Goal: Task Accomplishment & Management: Complete application form

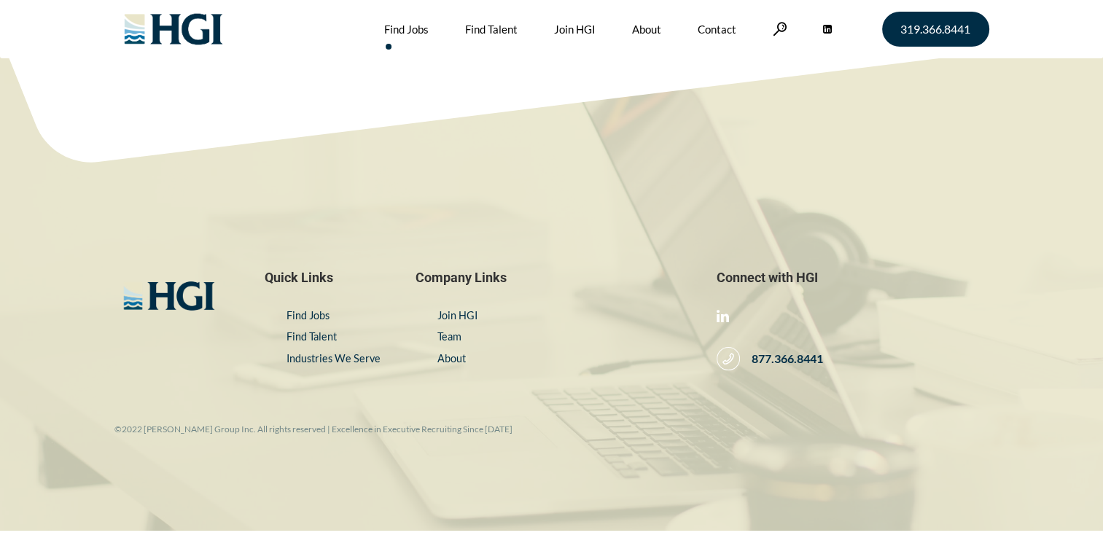
click at [401, 28] on link "Find Jobs" at bounding box center [406, 29] width 44 height 58
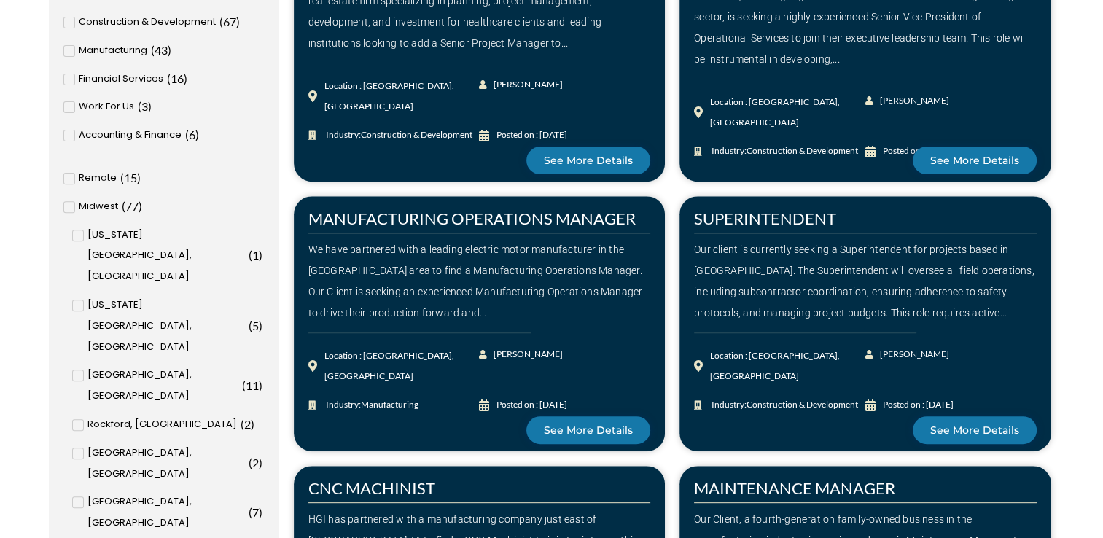
scroll to position [292, 0]
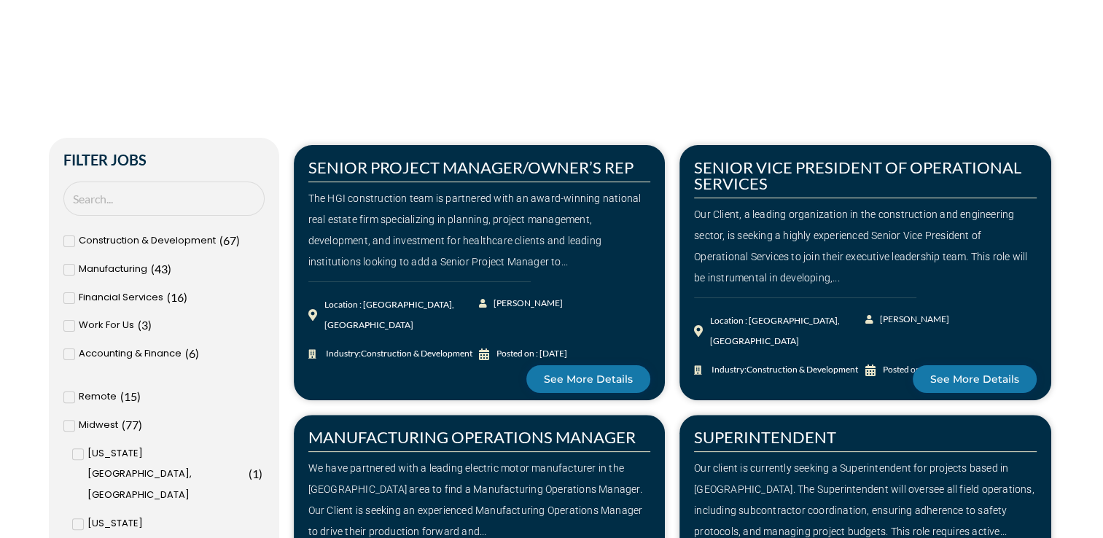
click at [69, 397] on icon at bounding box center [68, 397] width 5 height 9
click at [0, 0] on input "Remote ( 15 )" at bounding box center [0, 0] width 0 height 0
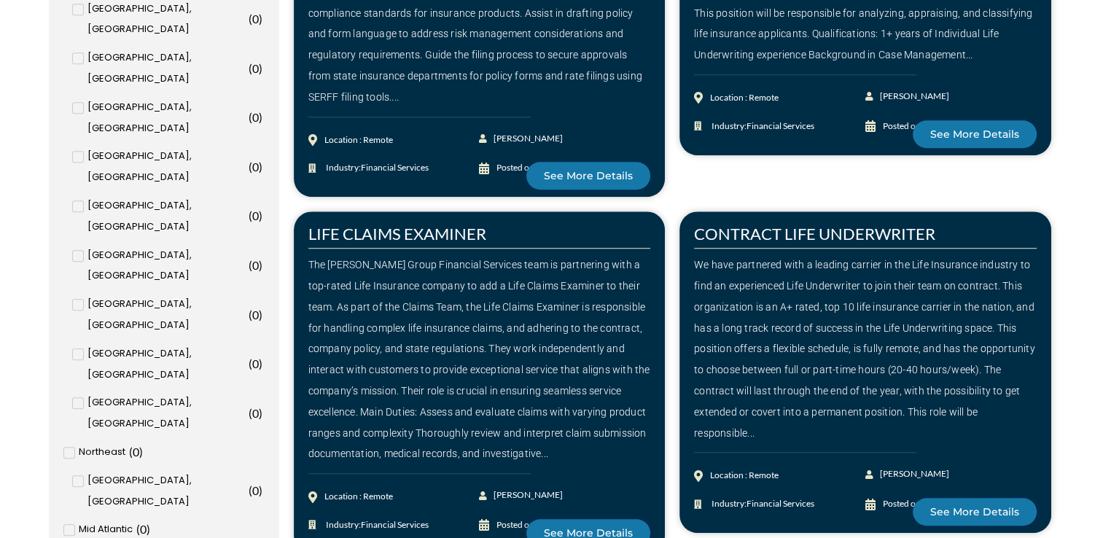
scroll to position [1021, 0]
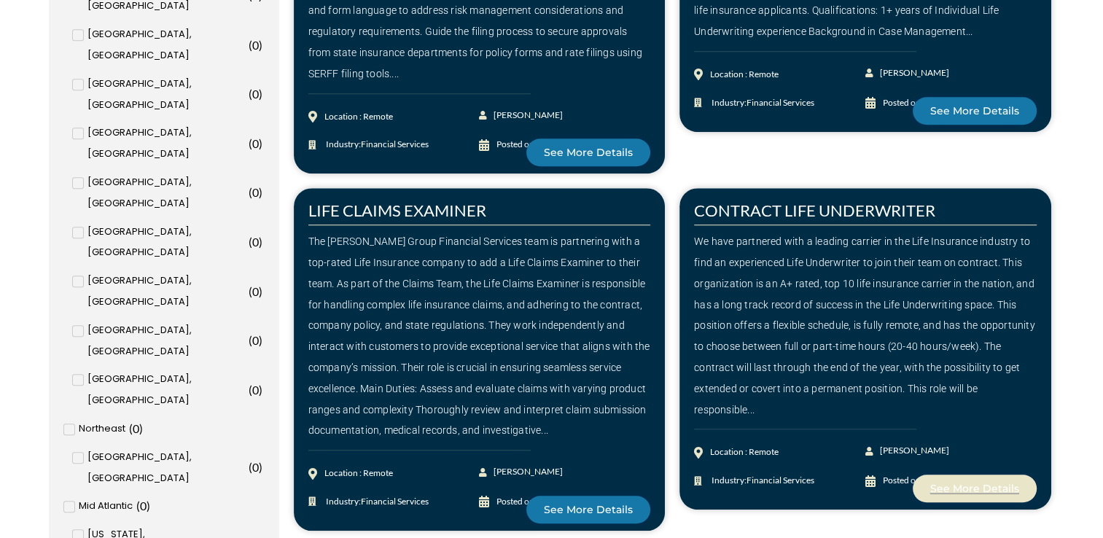
click at [1004, 486] on span "See More Details" at bounding box center [975, 489] width 89 height 10
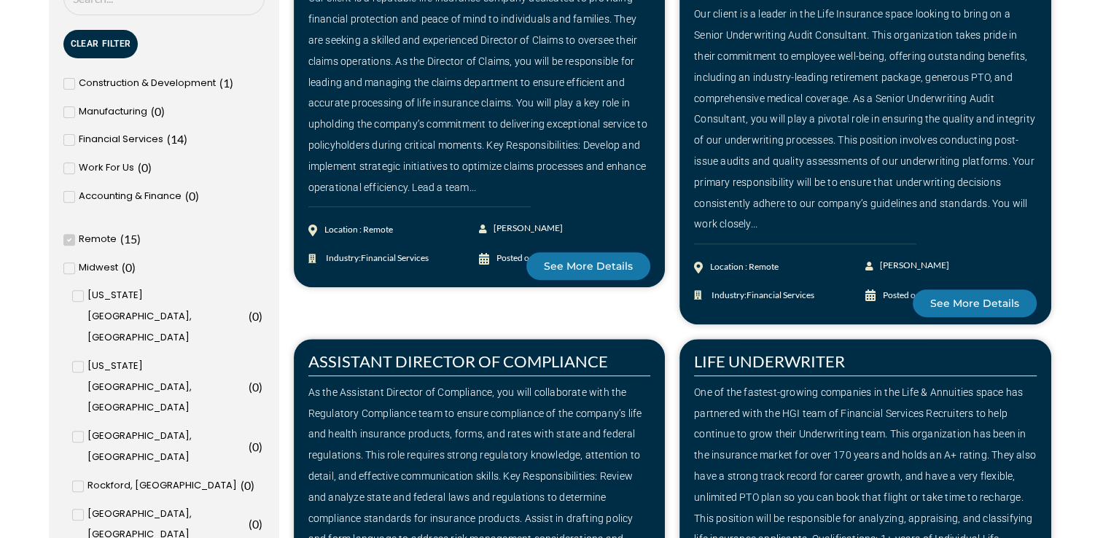
scroll to position [438, 0]
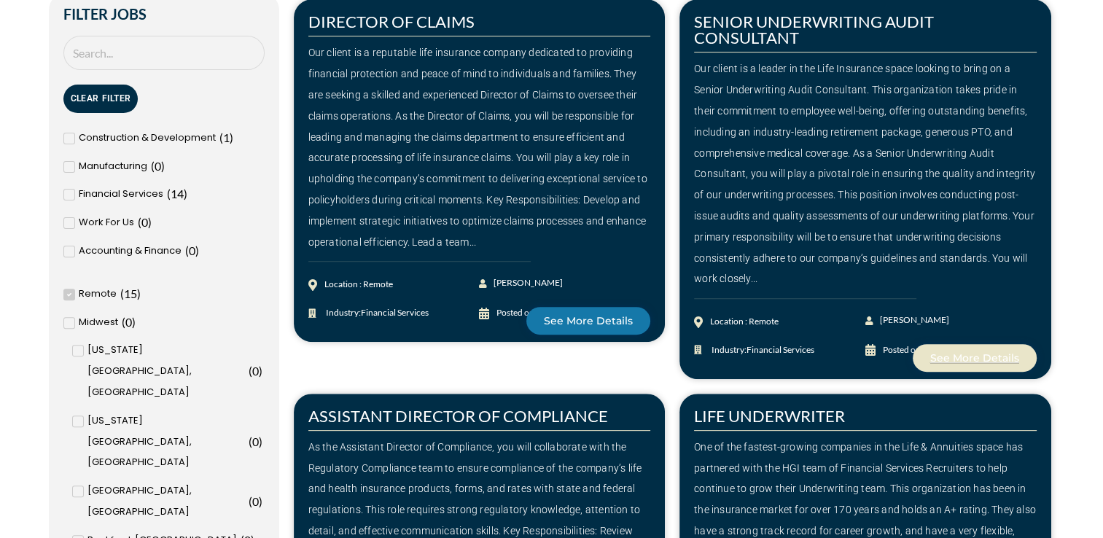
click at [976, 365] on link "See More Details" at bounding box center [975, 358] width 124 height 28
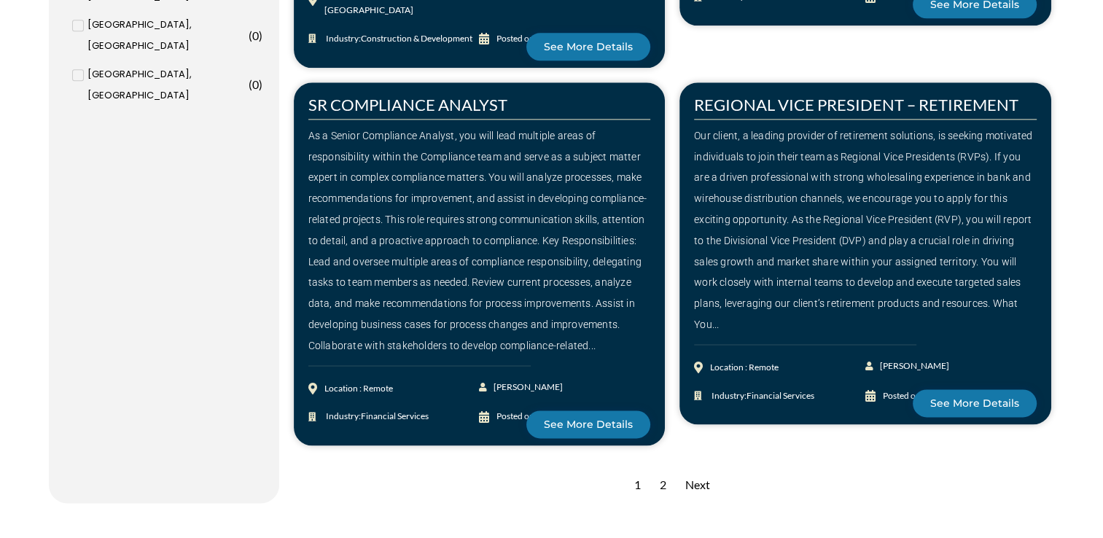
scroll to position [1896, 0]
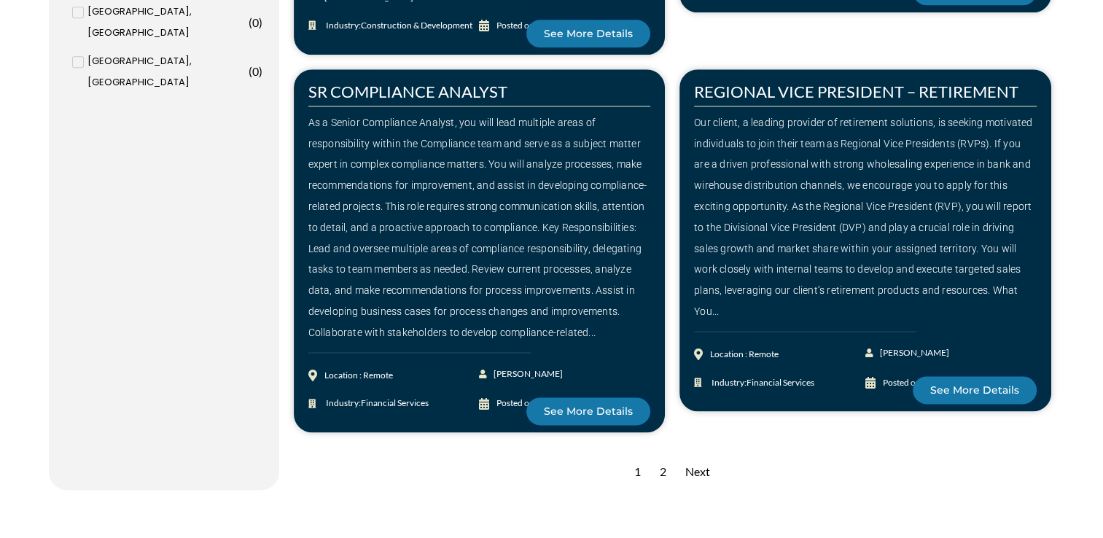
click at [666, 454] on div "2" at bounding box center [663, 472] width 21 height 36
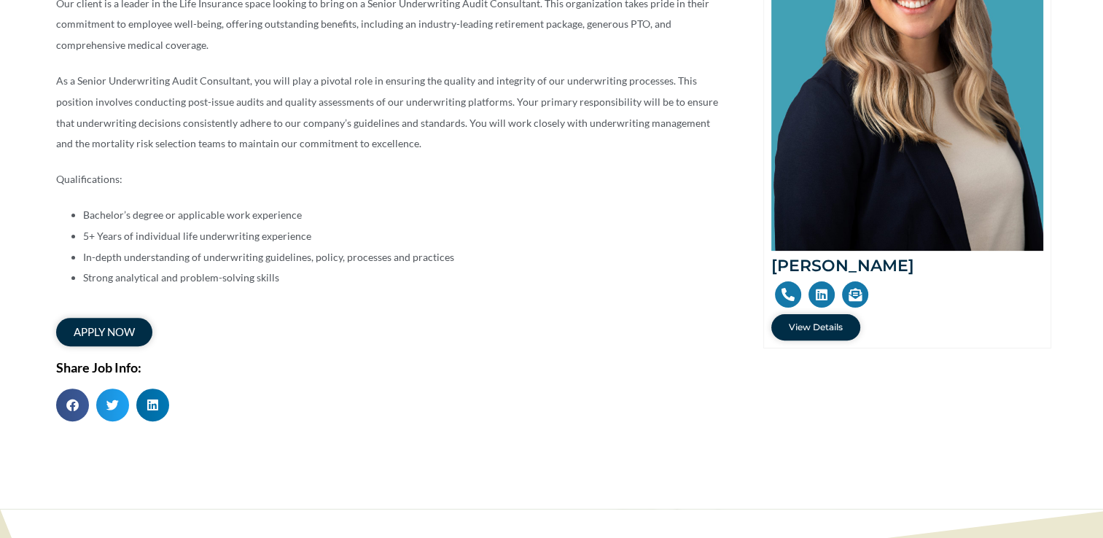
scroll to position [438, 0]
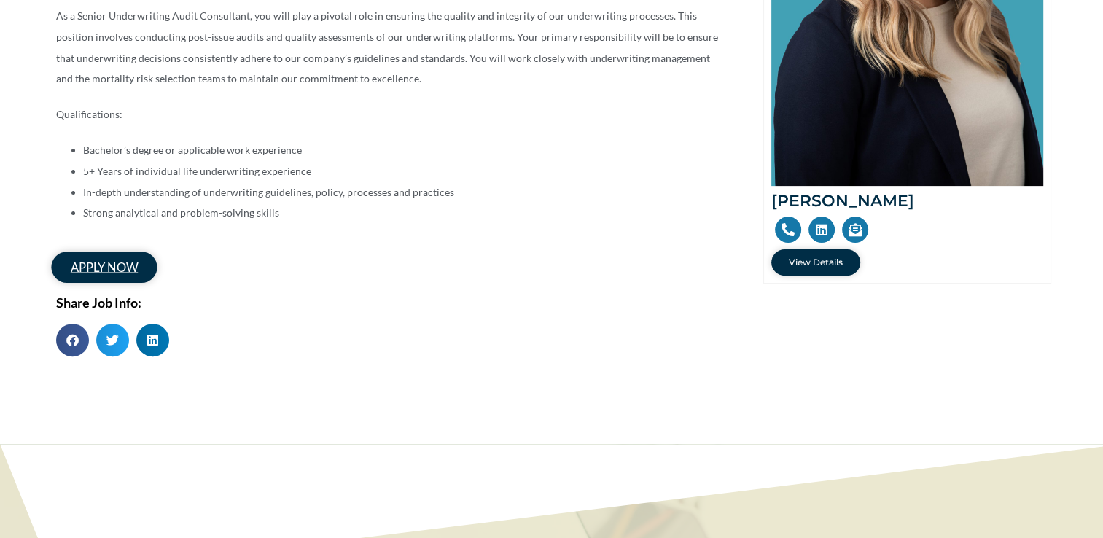
click at [117, 273] on span "apply now" at bounding box center [103, 267] width 67 height 12
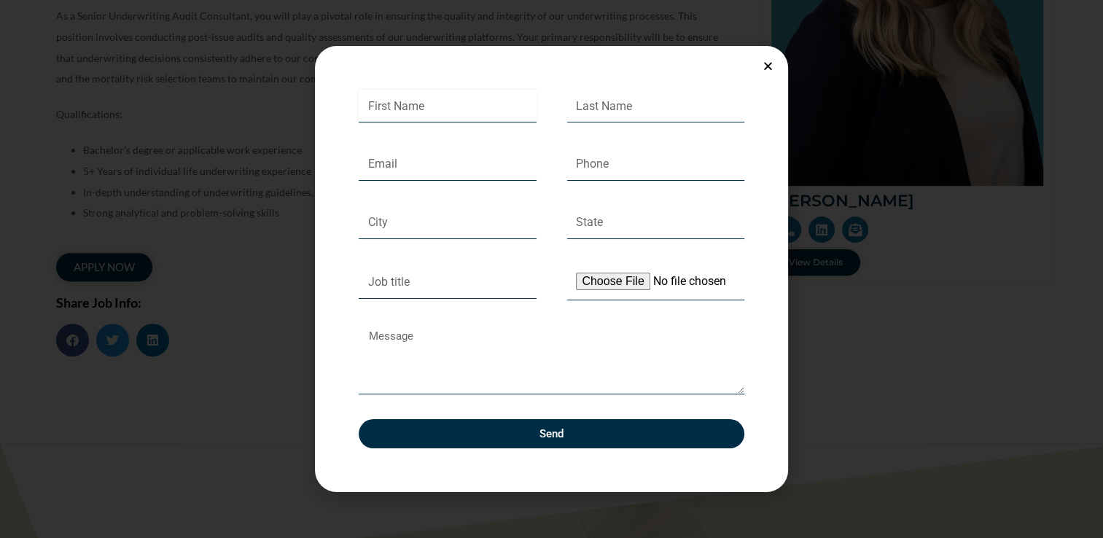
click at [440, 105] on input "First Name" at bounding box center [448, 107] width 178 height 34
type input "M"
type input "Nicole"
click at [678, 112] on input "Last Name" at bounding box center [656, 107] width 178 height 34
type input "McQueen"
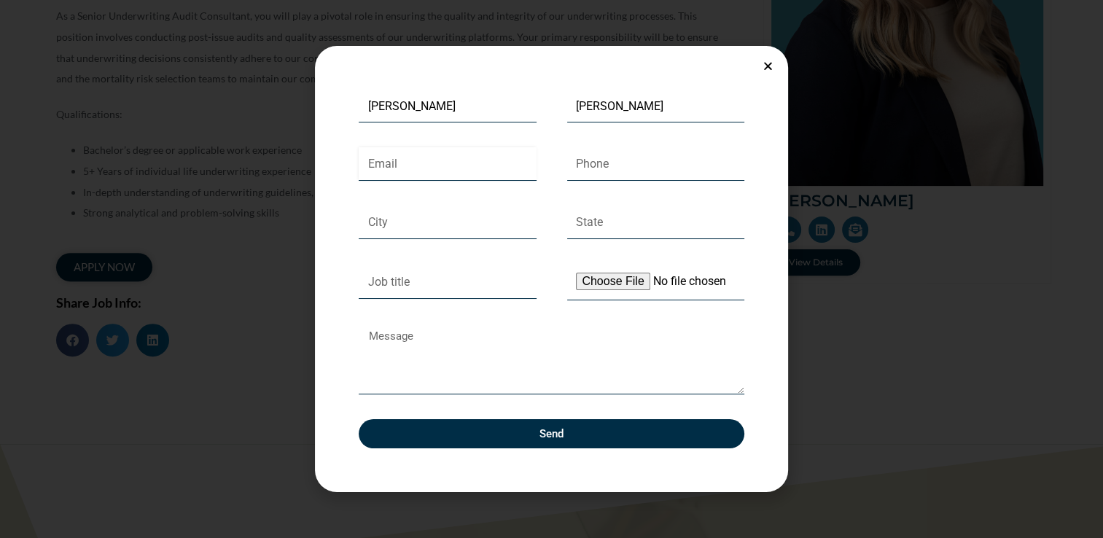
click at [443, 163] on input "Email" at bounding box center [448, 164] width 178 height 34
type input "nmr615@rocketmail.com"
click at [656, 166] on input "Phone" at bounding box center [656, 164] width 178 height 34
type input "6158302131"
click at [532, 209] on input "City" at bounding box center [448, 223] width 178 height 34
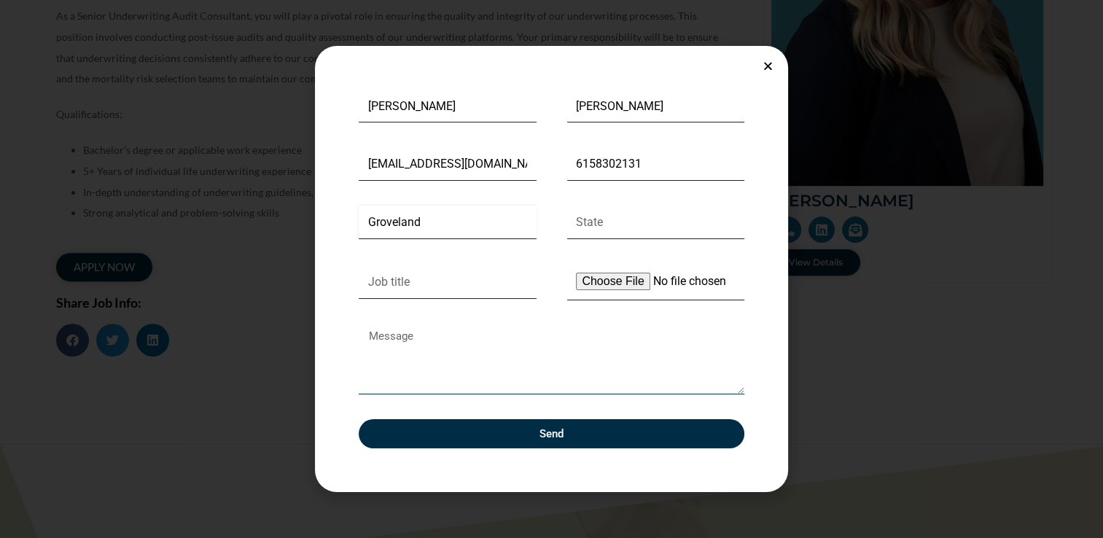
type input "Groveland"
click at [653, 229] on input "State" at bounding box center [656, 223] width 178 height 34
type input "Florida"
click at [432, 286] on input "Job title" at bounding box center [448, 282] width 178 height 34
type input "s"
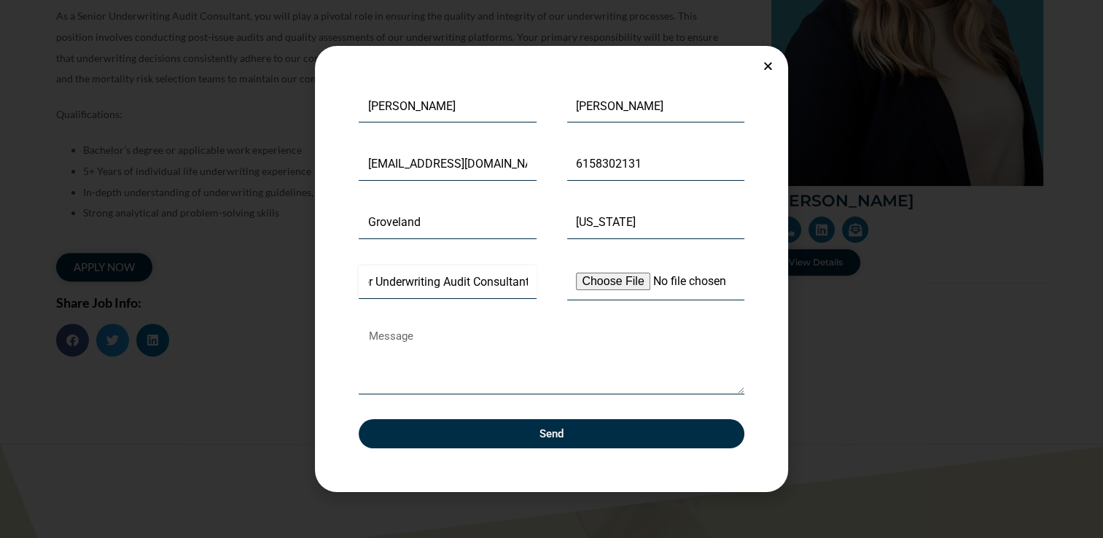
scroll to position [0, 32]
type input "Senior Underwriting Audit Consultant"
click at [414, 369] on textarea "Message" at bounding box center [552, 359] width 386 height 69
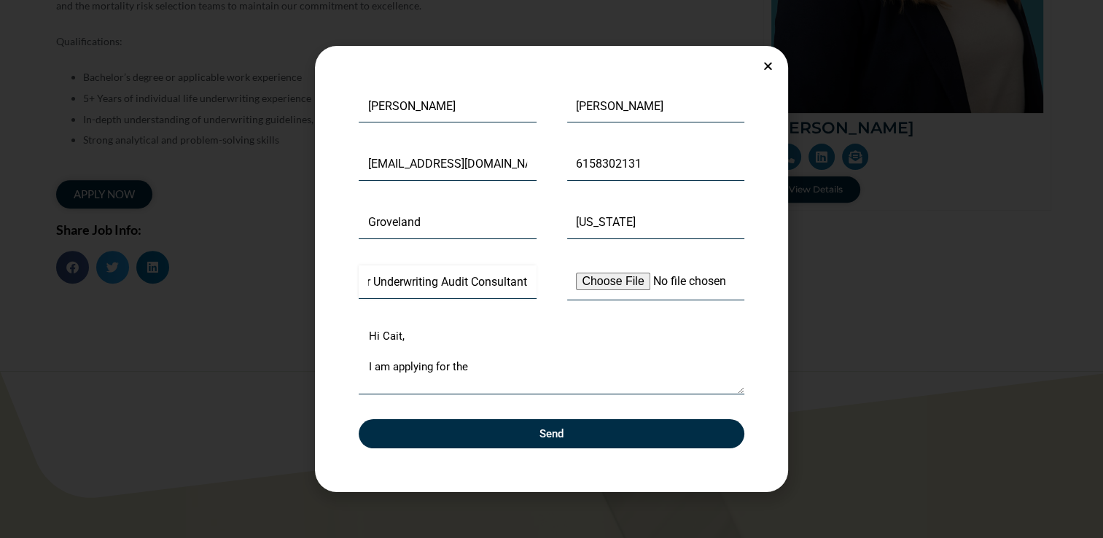
drag, startPoint x: 368, startPoint y: 284, endPoint x: 534, endPoint y: 281, distance: 165.6
click at [543, 277] on div "Job title Senior Underwriting Audit Consultant" at bounding box center [448, 282] width 209 height 37
click at [486, 368] on textarea "Hi Cait, I am applying for the" at bounding box center [552, 359] width 386 height 69
paste textarea "Senior Underwriting Audit Consultant"
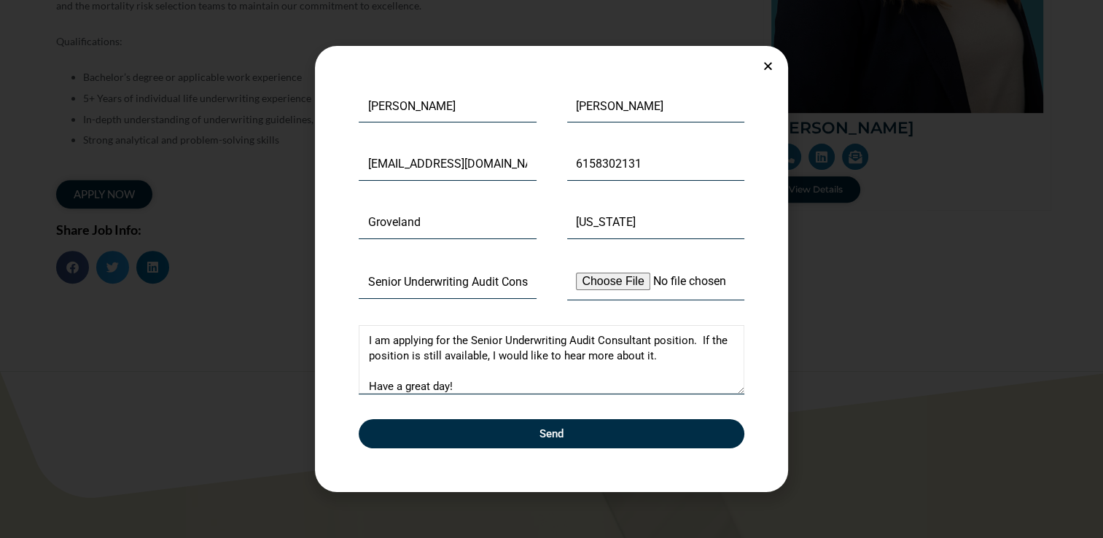
scroll to position [41, 0]
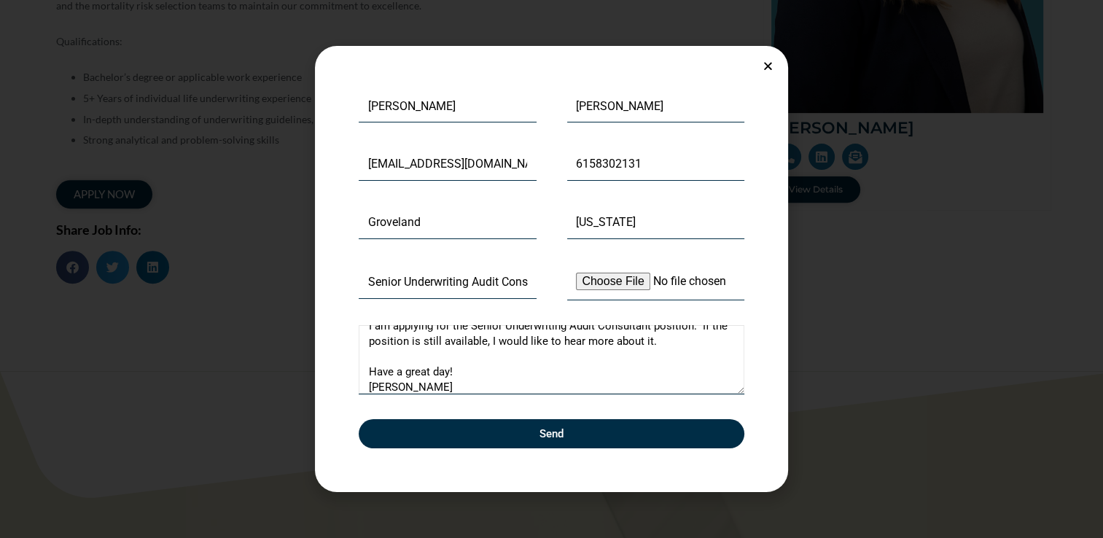
type textarea "Hi Cait, I am applying for the Senior Underwriting Audit Consultant position. I…"
click at [603, 286] on input "Upload Your Resume" at bounding box center [656, 282] width 178 height 37
type input "C:\fakepath\Nicole McQueen resume.pdf"
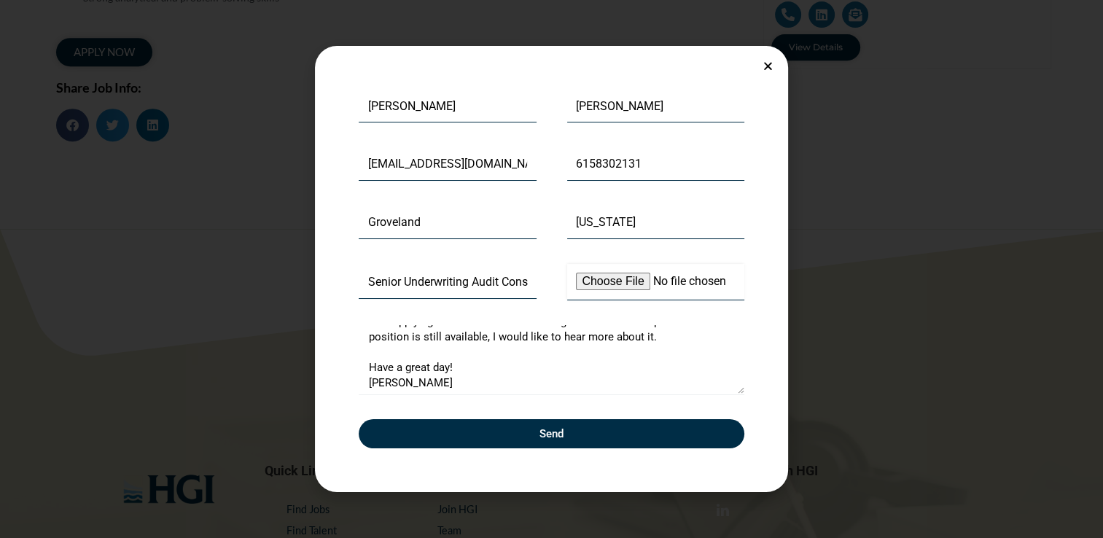
scroll to position [656, 0]
click at [570, 437] on span "Send" at bounding box center [551, 434] width 351 height 11
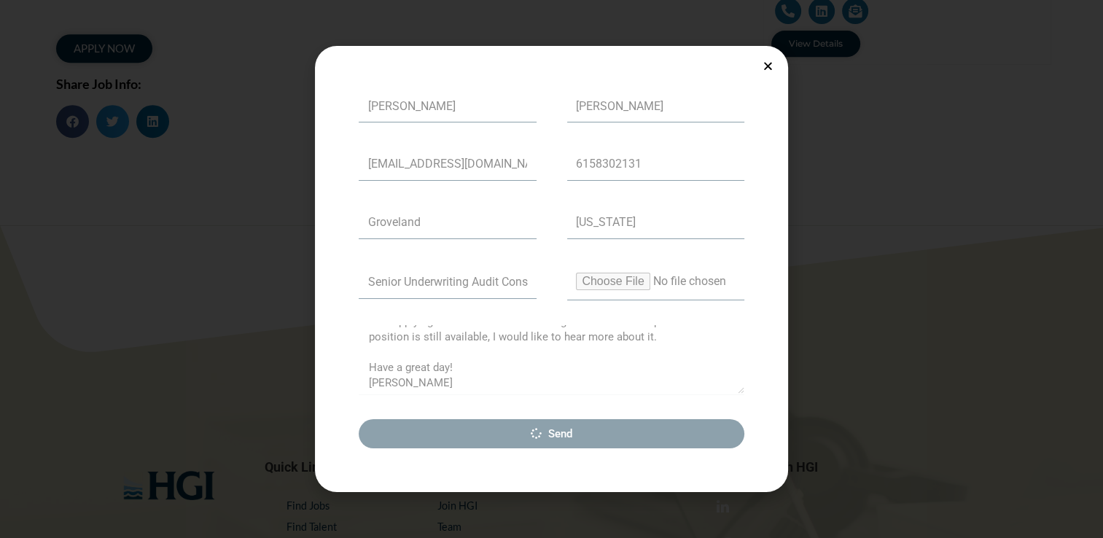
scroll to position [0, 0]
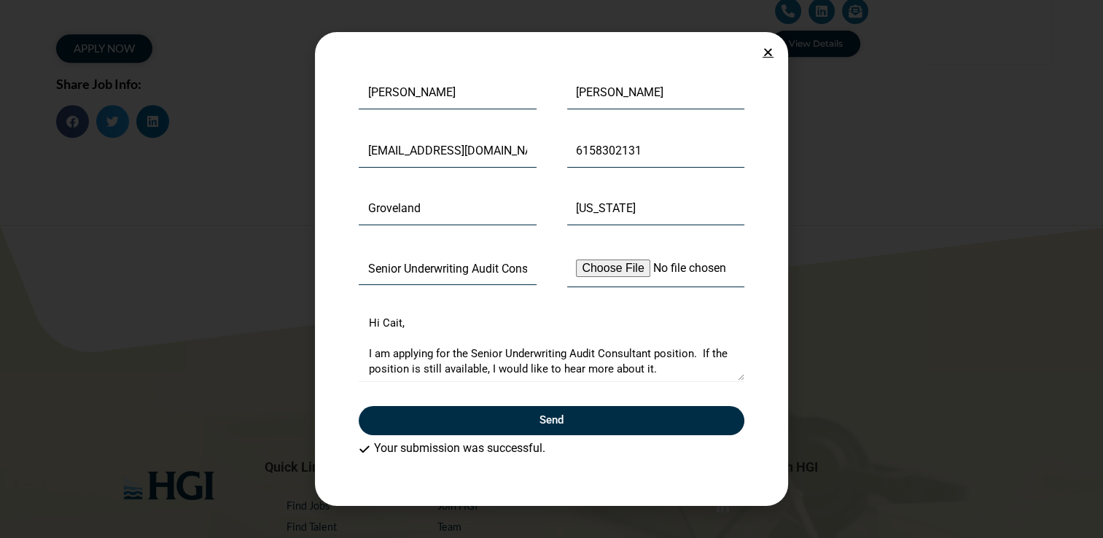
click at [763, 53] on icon "Close" at bounding box center [768, 52] width 11 height 11
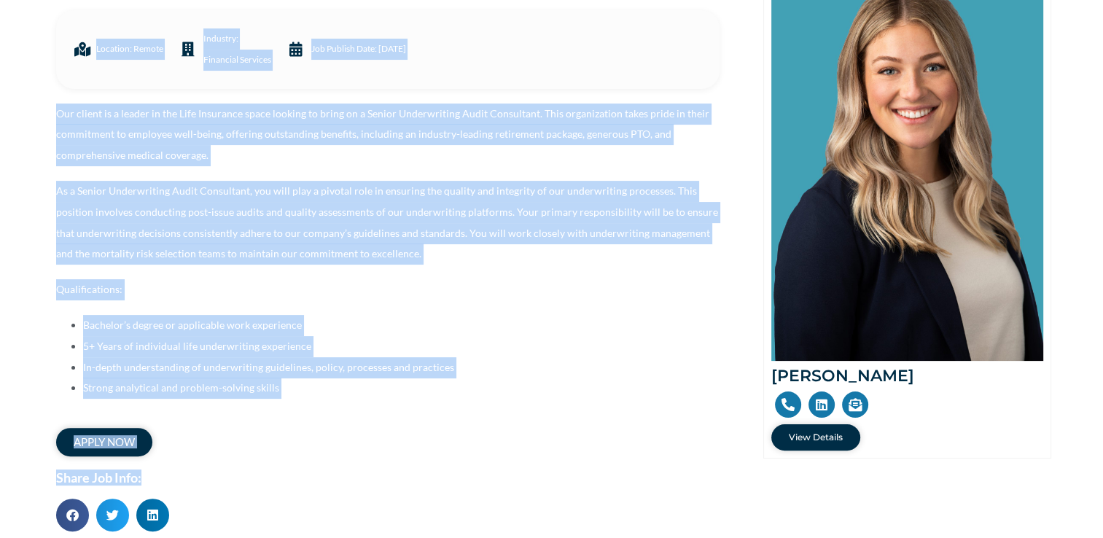
scroll to position [292, 0]
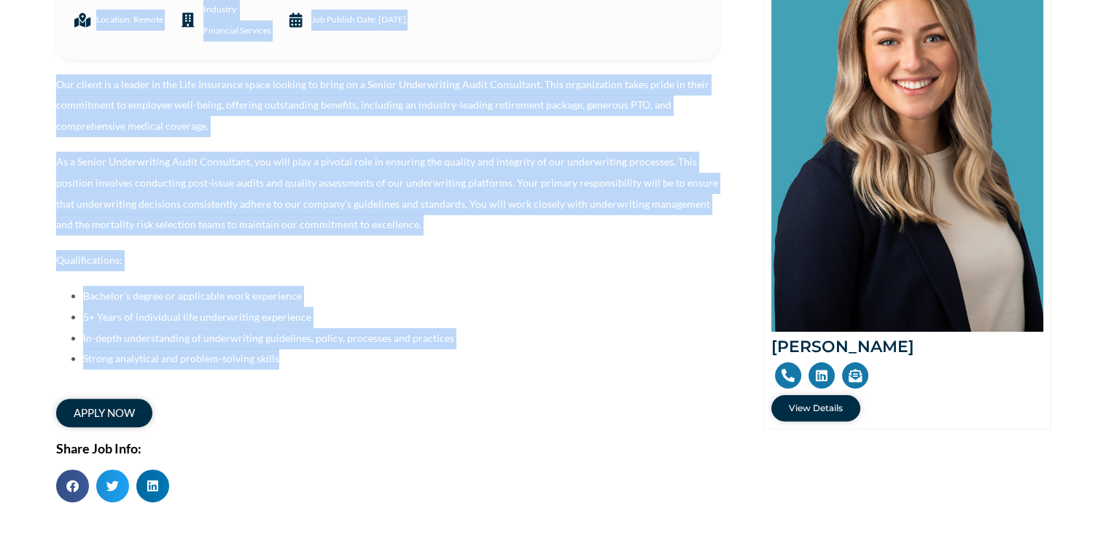
drag, startPoint x: 64, startPoint y: 176, endPoint x: 549, endPoint y: 372, distance: 522.9
click at [549, 372] on div "SENIOR UNDERWRITING AUDIT CONSULTANT Details: Location: Remote industry: Financ…" at bounding box center [399, 205] width 715 height 667
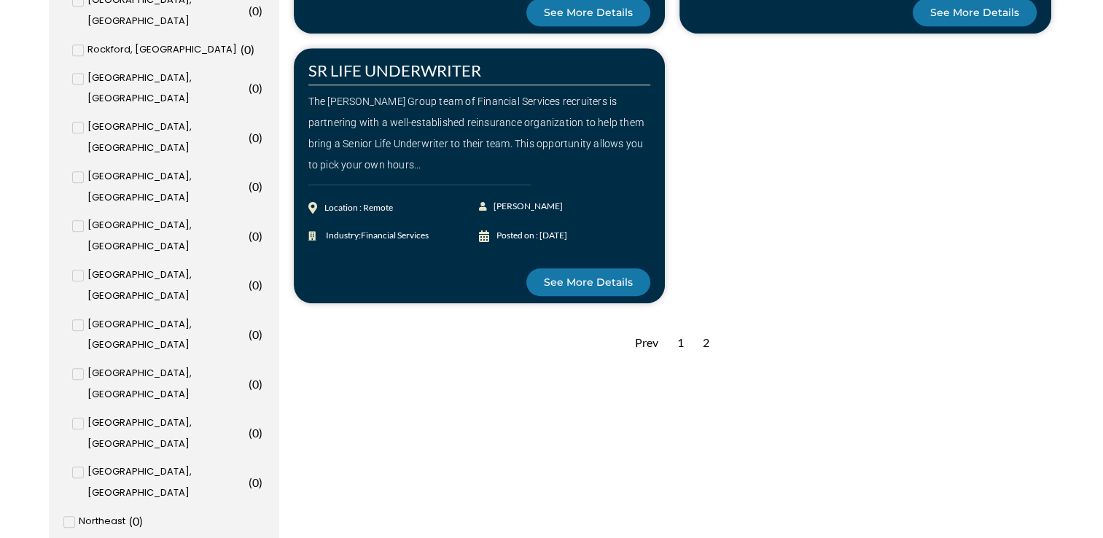
scroll to position [948, 0]
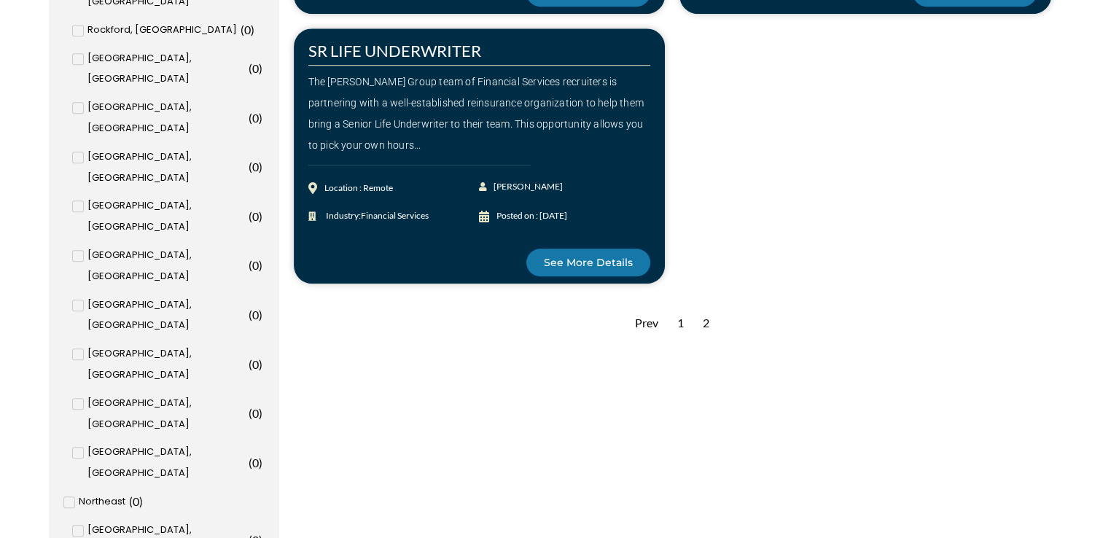
click at [680, 324] on div "1" at bounding box center [680, 324] width 21 height 36
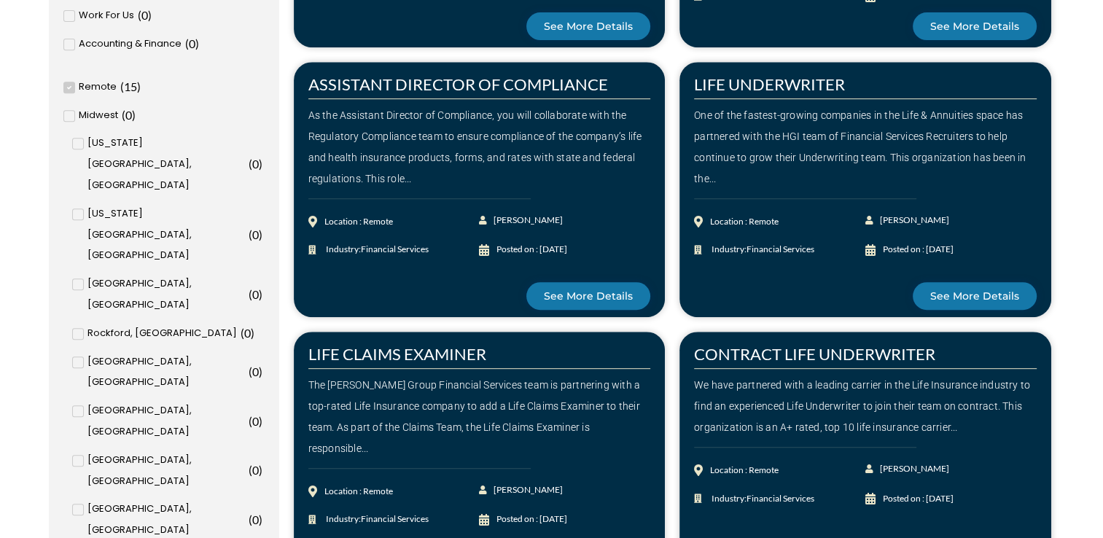
scroll to position [729, 0]
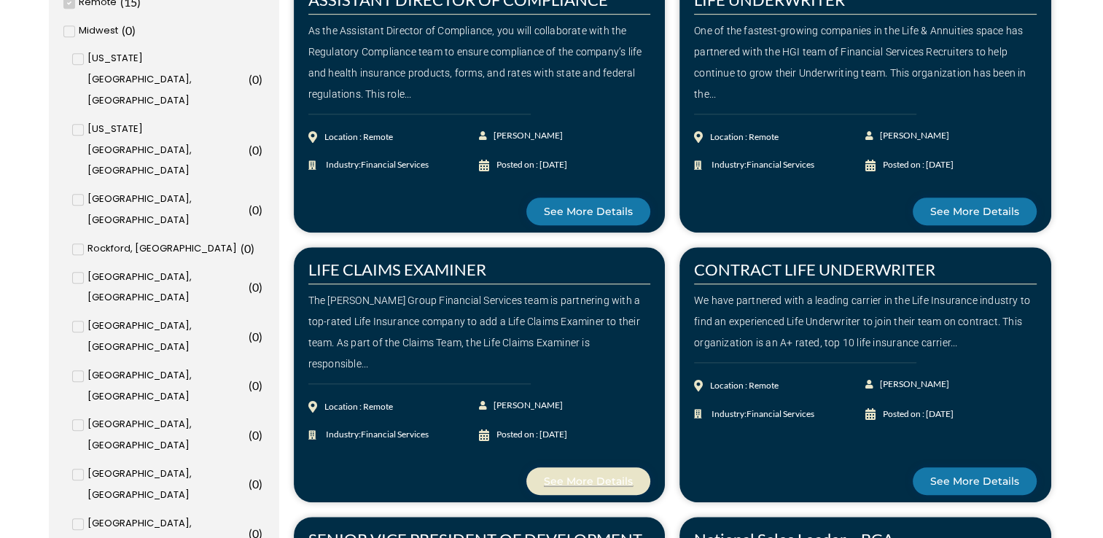
click at [607, 479] on span "See More Details" at bounding box center [588, 481] width 89 height 10
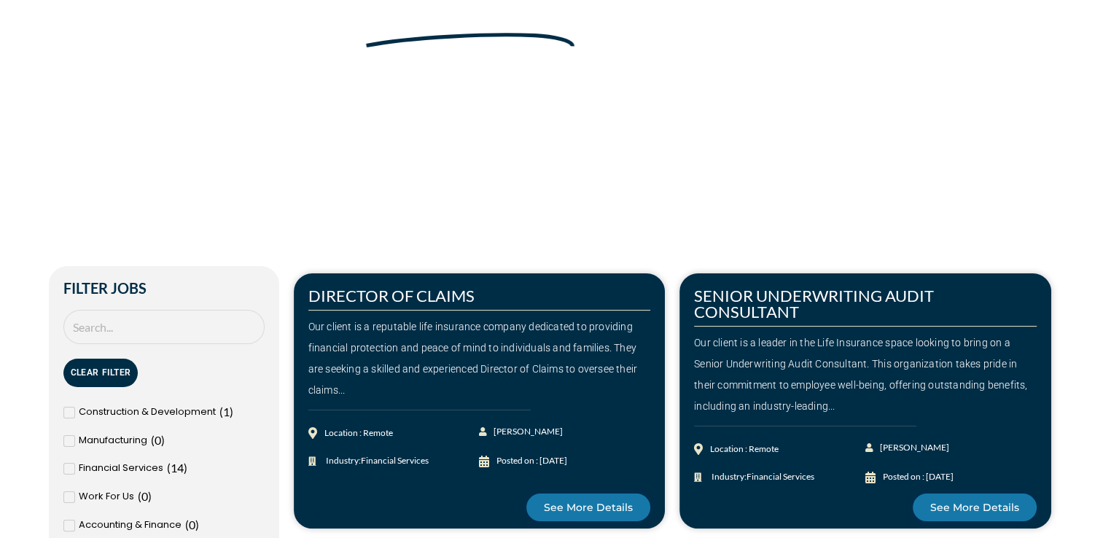
scroll to position [146, 0]
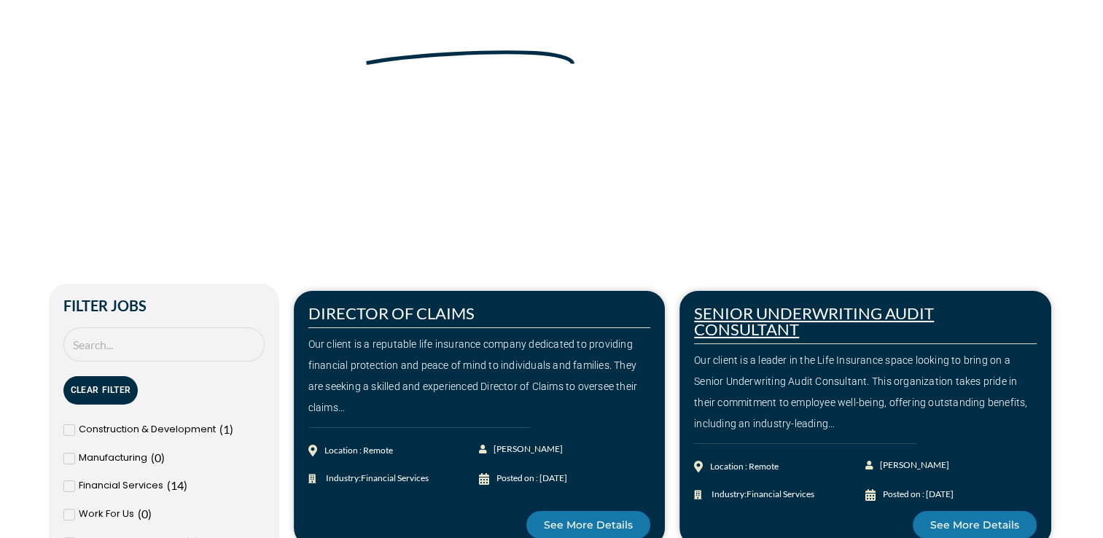
click at [733, 312] on link "SENIOR UNDERWRITING AUDIT CONSULTANT" at bounding box center [814, 321] width 240 height 36
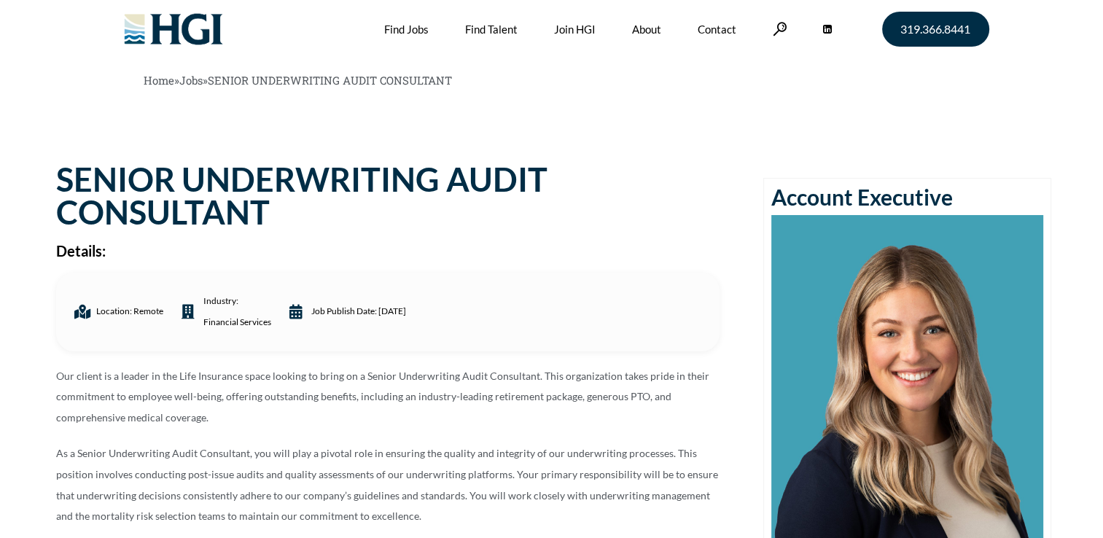
click at [180, 28] on img at bounding box center [174, 29] width 118 height 58
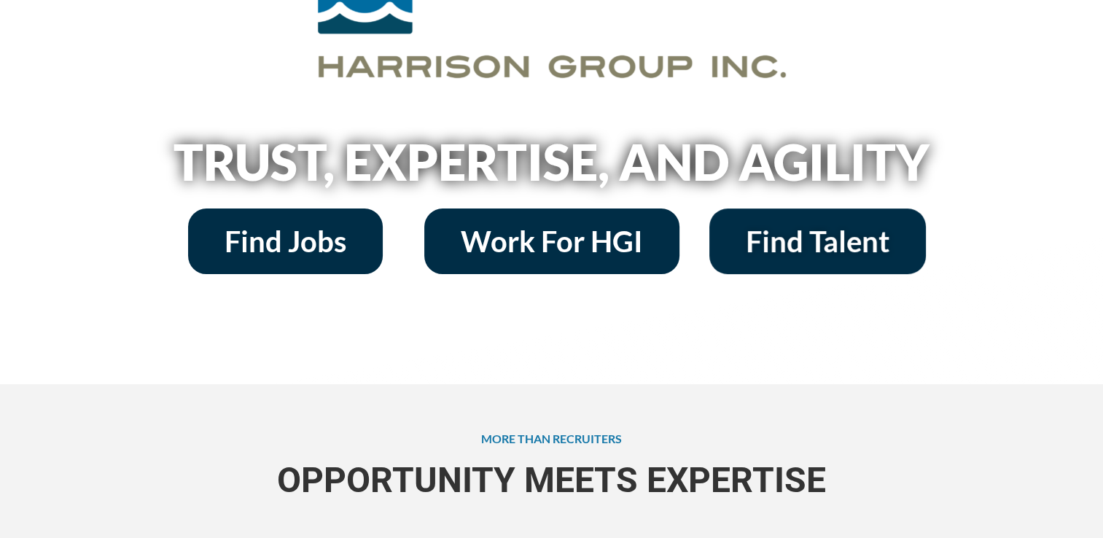
scroll to position [219, 0]
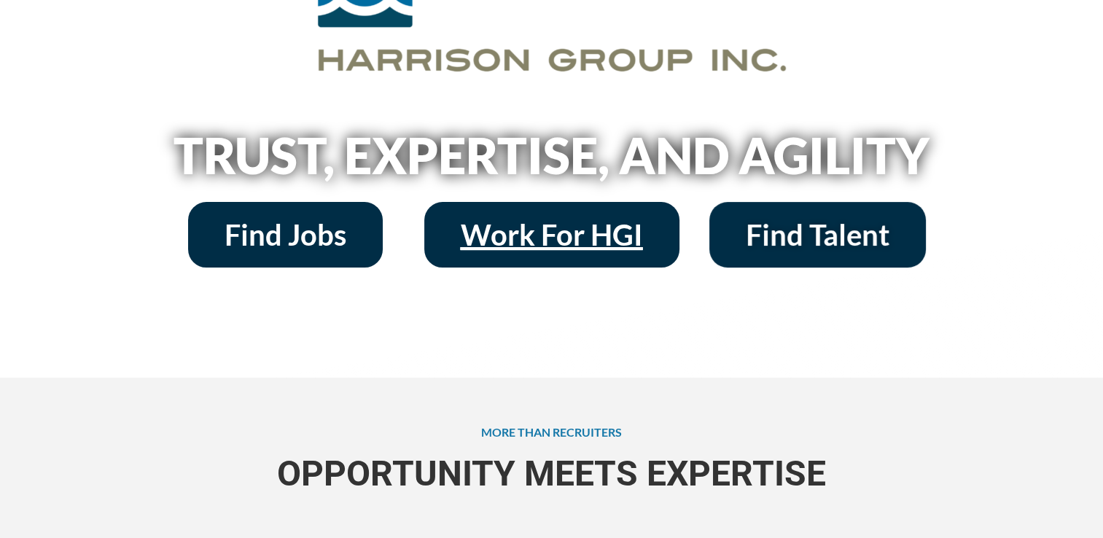
click at [557, 232] on span "Work For HGI" at bounding box center [552, 234] width 182 height 29
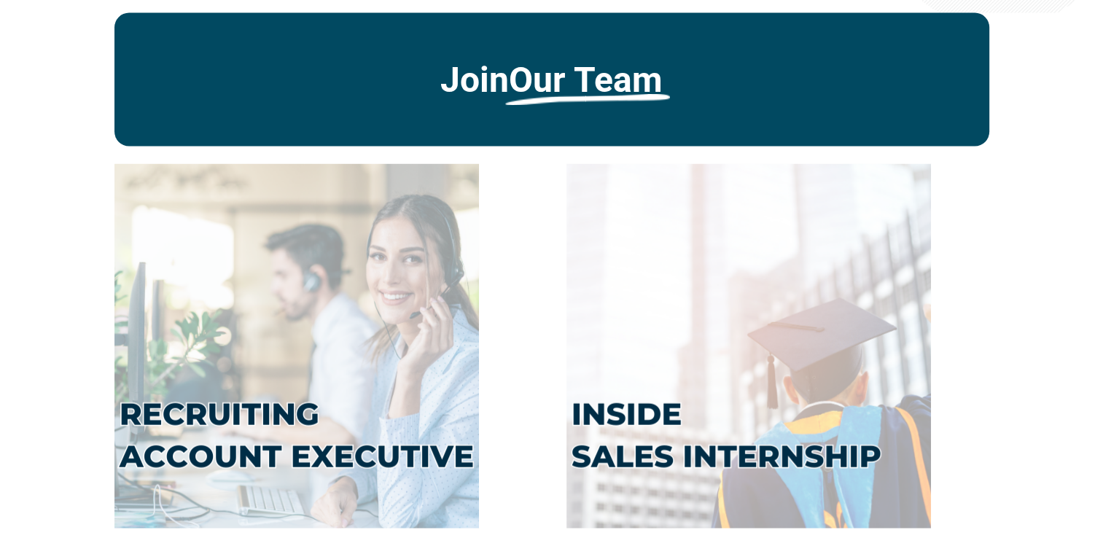
scroll to position [3282, 0]
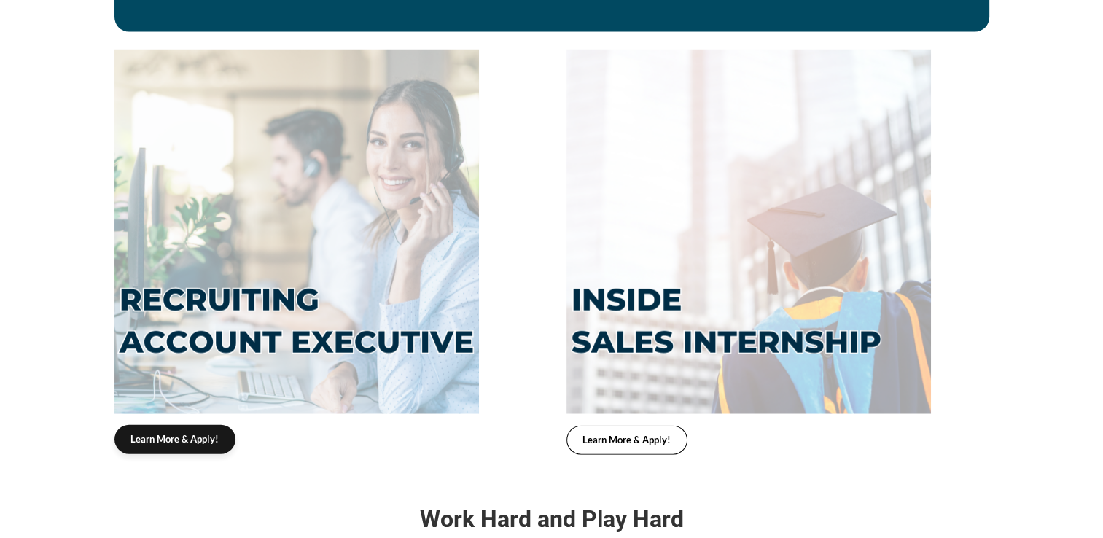
click at [184, 435] on span "Learn More & Apply!" at bounding box center [175, 439] width 88 height 9
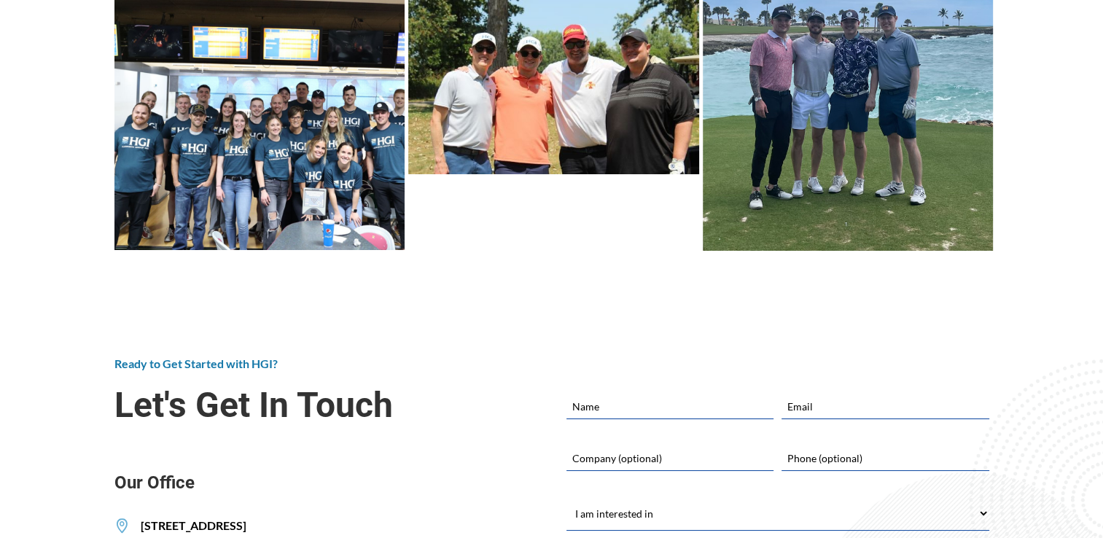
scroll to position [5689, 0]
